Goal: Task Accomplishment & Management: Use online tool/utility

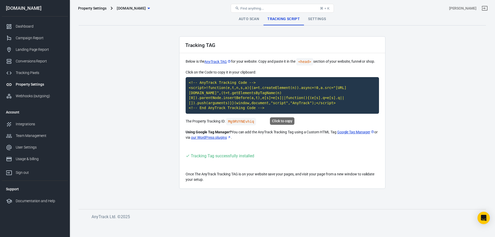
click at [237, 92] on code "<!-- AnyTrack Tracking Code --> <script>!function(e,t,n,s,a){(a=t.createElement…" at bounding box center [283, 95] width 194 height 37
click at [29, 74] on div "Tracking Pixels" at bounding box center [40, 72] width 48 height 5
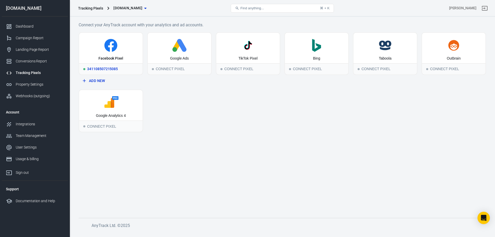
click at [103, 46] on icon at bounding box center [110, 45] width 59 height 13
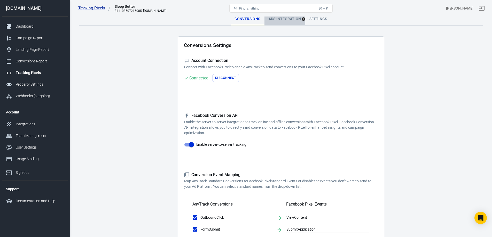
click at [283, 20] on div "Ads Integration" at bounding box center [284, 19] width 41 height 12
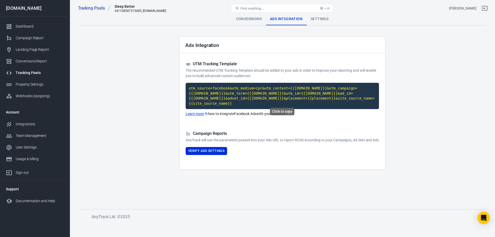
click at [256, 94] on code "utm_source=facebook&utm_medium=cpc&utm_content={{[DOMAIN_NAME]}}&utm_campaign={…" at bounding box center [283, 96] width 194 height 26
